Goal: Information Seeking & Learning: Learn about a topic

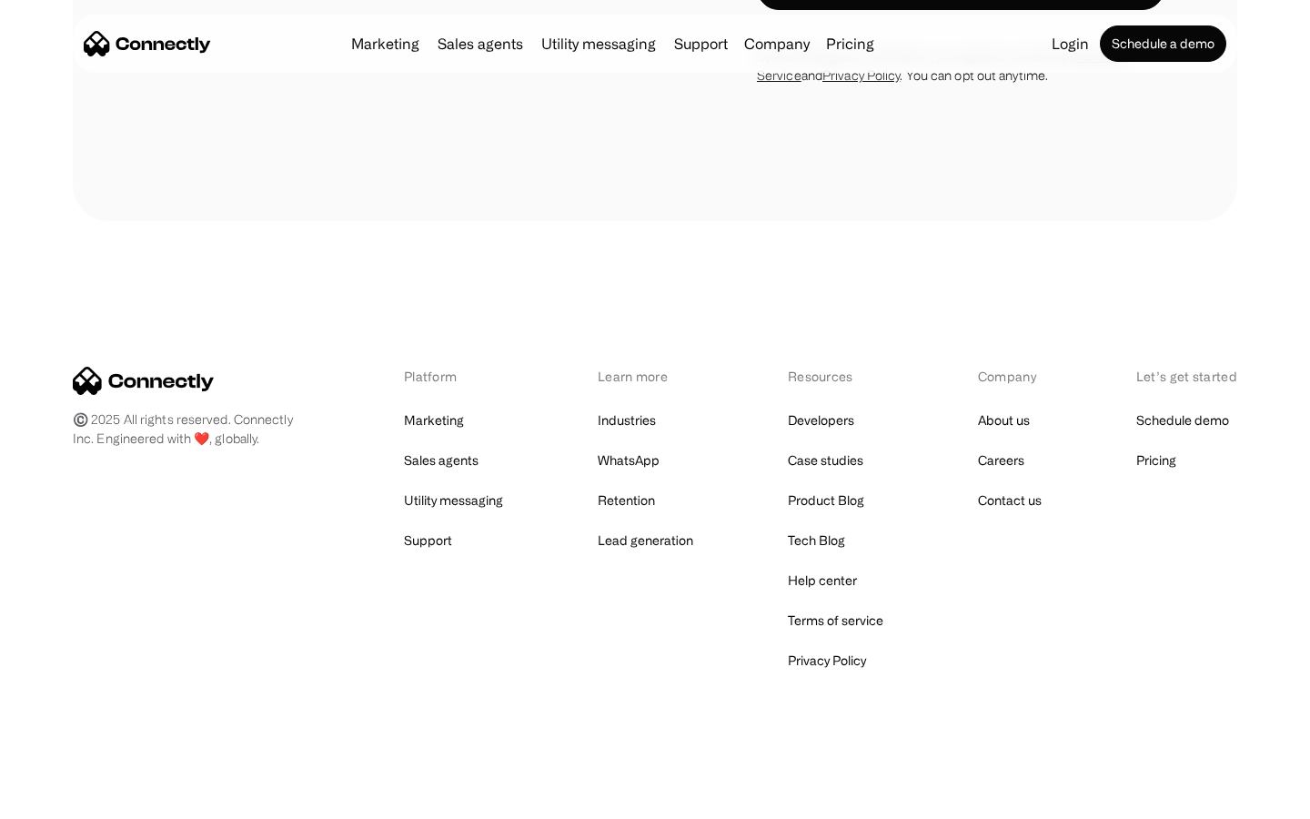
scroll to position [3077, 0]
